Goal: Transaction & Acquisition: Purchase product/service

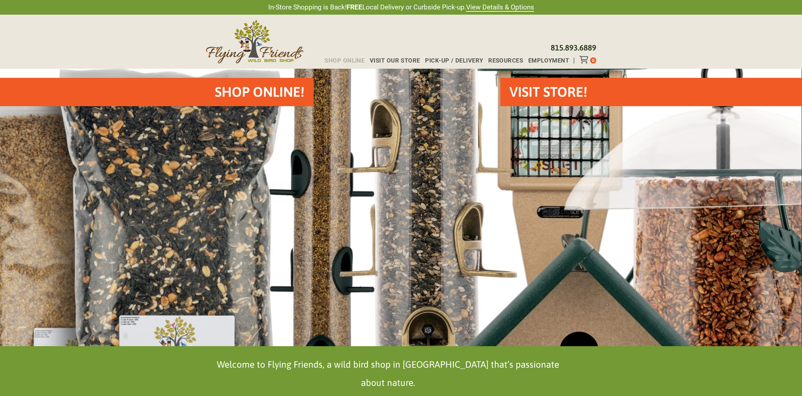
click at [349, 58] on span "Shop Online" at bounding box center [345, 61] width 40 height 6
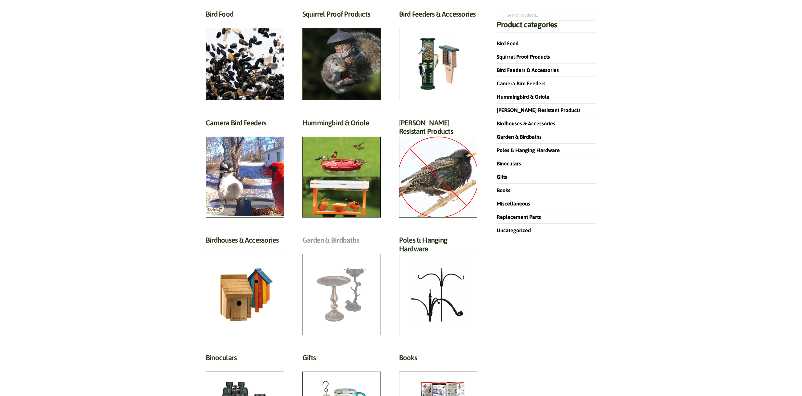
scroll to position [84, 0]
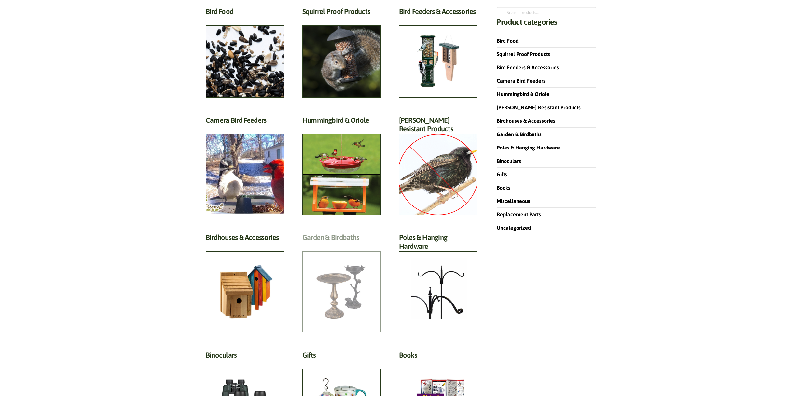
click at [341, 245] on h2 "Garden & Birdbaths (64)" at bounding box center [341, 239] width 78 height 12
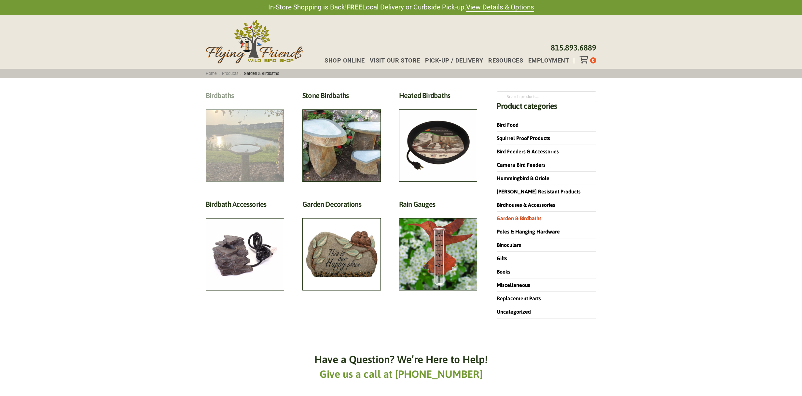
click at [249, 103] on h2 "Birdbaths (17)" at bounding box center [245, 97] width 78 height 12
